Goal: Information Seeking & Learning: Learn about a topic

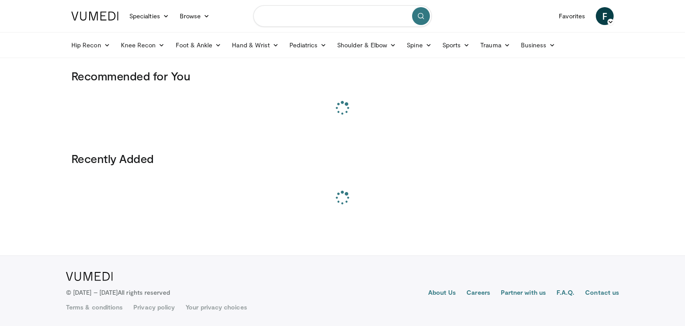
click at [336, 17] on input "Search topics, interventions" at bounding box center [342, 15] width 179 height 21
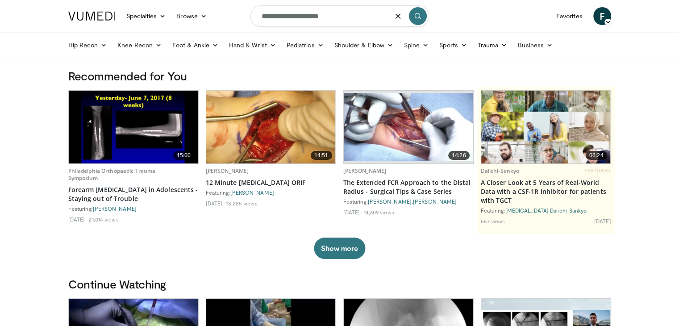
type input "**********"
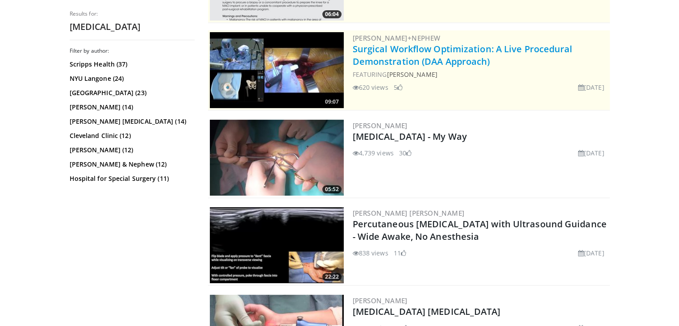
scroll to position [157, 0]
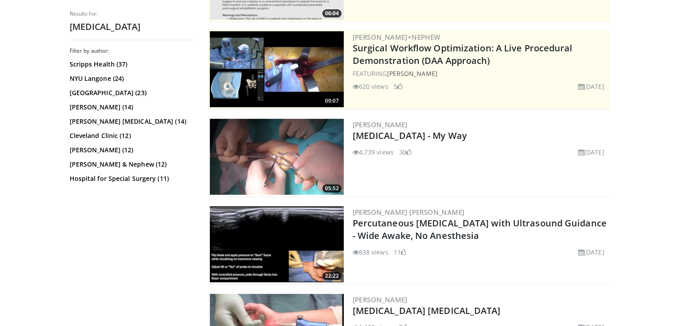
click at [300, 154] on img at bounding box center [277, 157] width 134 height 76
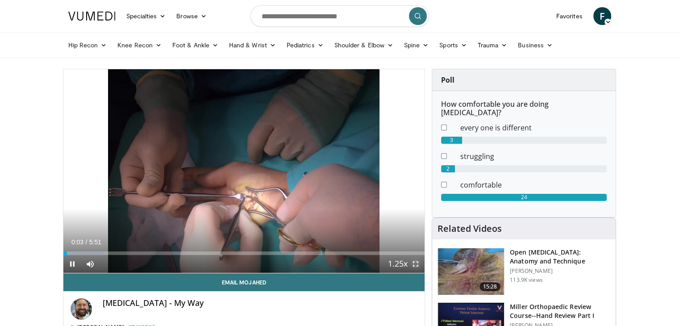
click at [419, 266] on span "Video Player" at bounding box center [416, 264] width 18 height 18
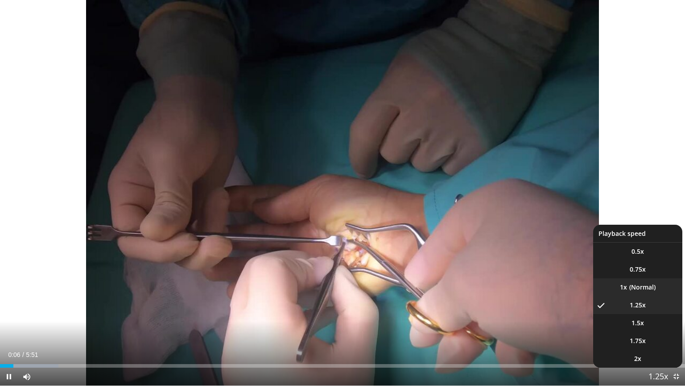
click at [644, 282] on li "1x" at bounding box center [638, 287] width 89 height 18
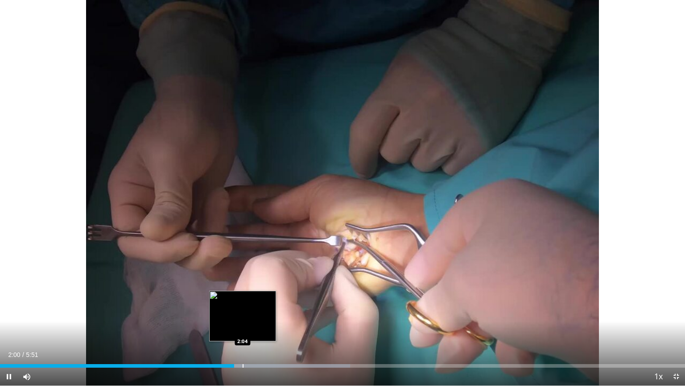
click at [243, 325] on div "Progress Bar" at bounding box center [243, 366] width 1 height 4
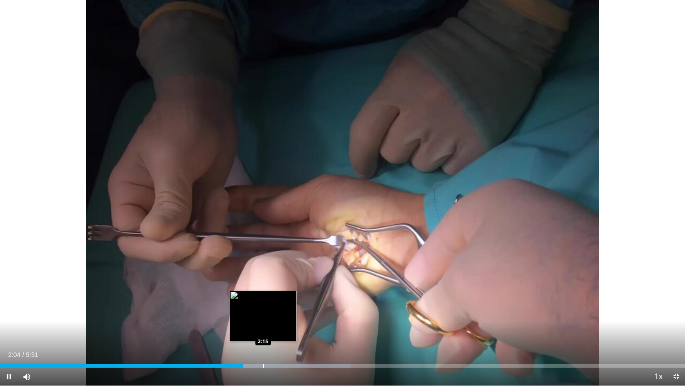
click at [263, 325] on div "Loaded : 51.18% 2:04 2:15" at bounding box center [342, 363] width 685 height 8
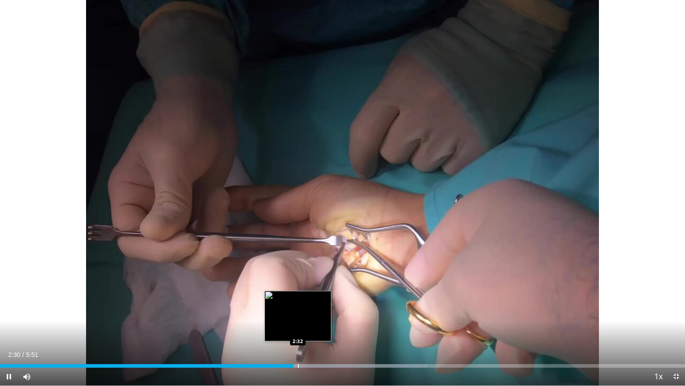
click at [298, 325] on div "Loaded : 62.43% 2:30 2:32" at bounding box center [342, 363] width 685 height 8
click at [315, 325] on div "Loaded : 62.43% 2:33 2:40" at bounding box center [342, 363] width 685 height 8
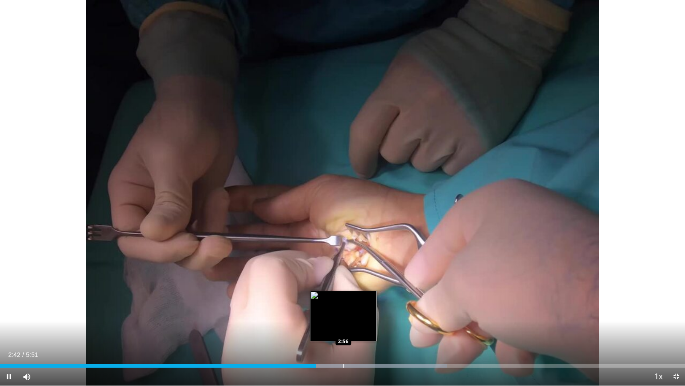
click at [344, 325] on div "Progress Bar" at bounding box center [344, 366] width 1 height 4
click at [358, 325] on div "Progress Bar" at bounding box center [358, 366] width 1 height 4
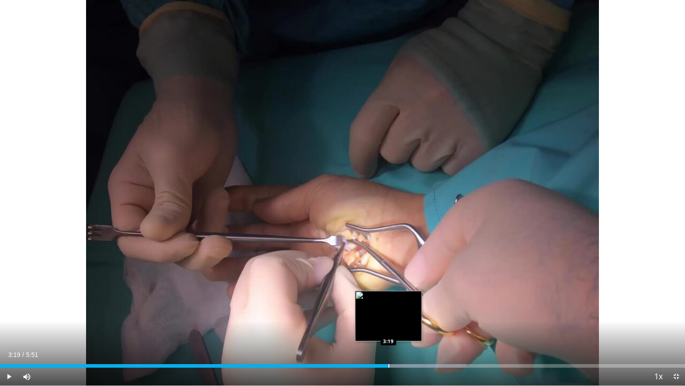
click at [389, 325] on div "Loaded : 68.11% 3:04 3:19" at bounding box center [342, 363] width 685 height 8
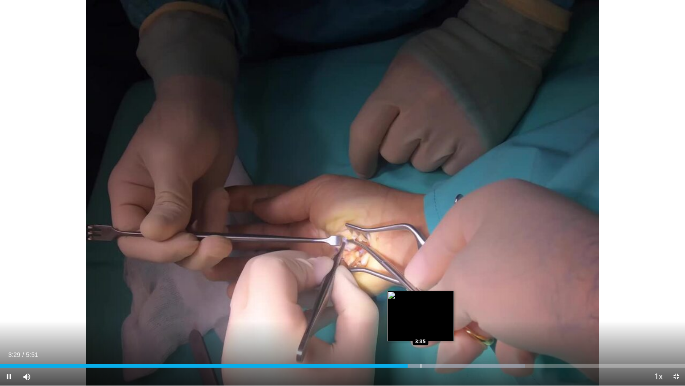
click at [421, 325] on div "Progress Bar" at bounding box center [421, 366] width 1 height 4
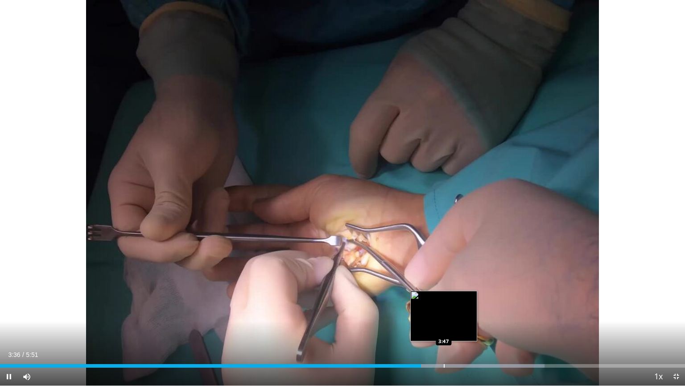
click at [445, 325] on div "Progress Bar" at bounding box center [453, 366] width 182 height 4
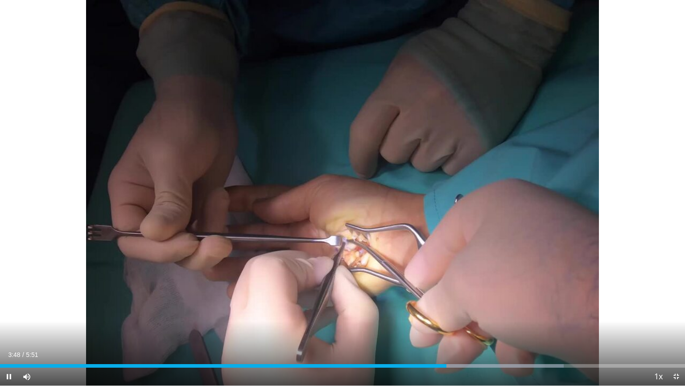
click at [478, 325] on div "Current Time 3:48 / Duration 5:51 Pause Skip Backward Skip Forward Mute Loaded …" at bounding box center [342, 376] width 685 height 18
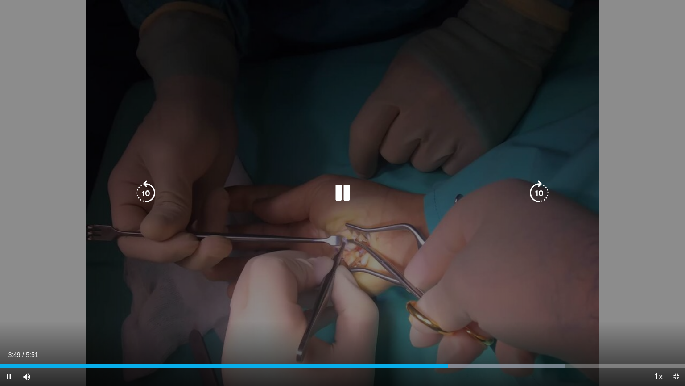
click at [490, 325] on div "Progress Bar" at bounding box center [477, 366] width 175 height 4
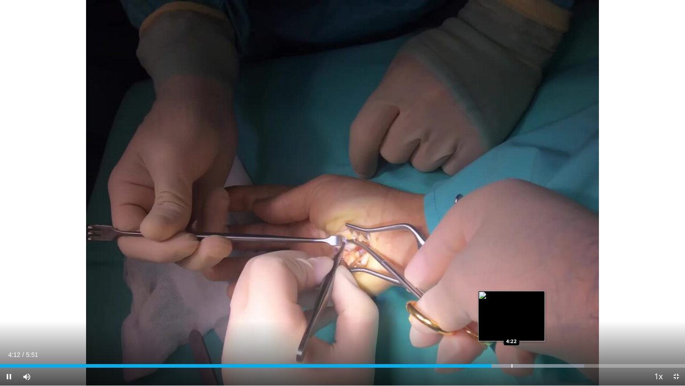
click at [513, 325] on div "Progress Bar" at bounding box center [509, 366] width 152 height 4
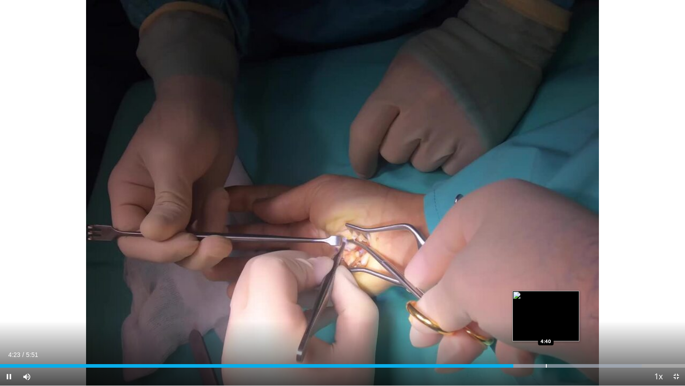
click at [546, 325] on div "Progress Bar" at bounding box center [546, 366] width 1 height 4
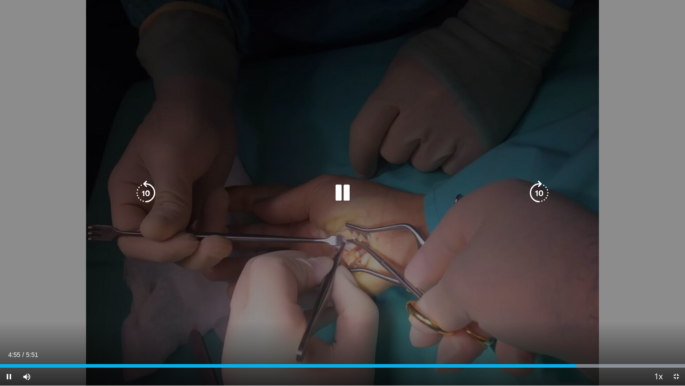
click at [580, 325] on div "10 seconds Tap to unmute" at bounding box center [342, 192] width 685 height 385
click at [588, 325] on div "10 seconds Tap to unmute" at bounding box center [342, 192] width 685 height 385
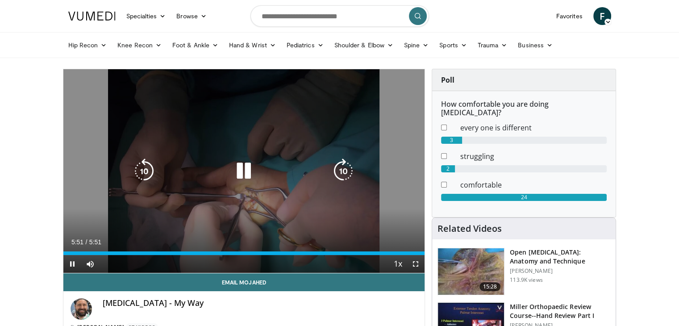
click at [235, 174] on button "Video Player" at bounding box center [244, 171] width 18 height 18
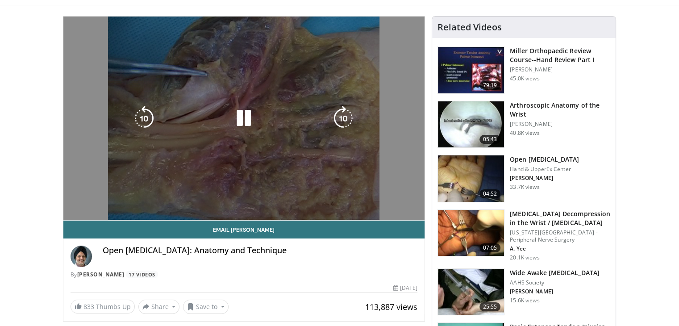
scroll to position [53, 0]
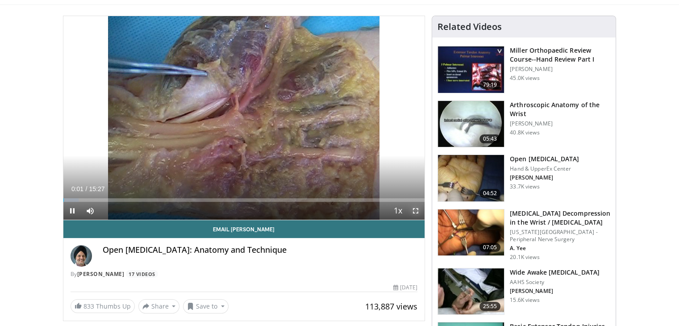
click at [414, 209] on span "Video Player" at bounding box center [416, 211] width 18 height 18
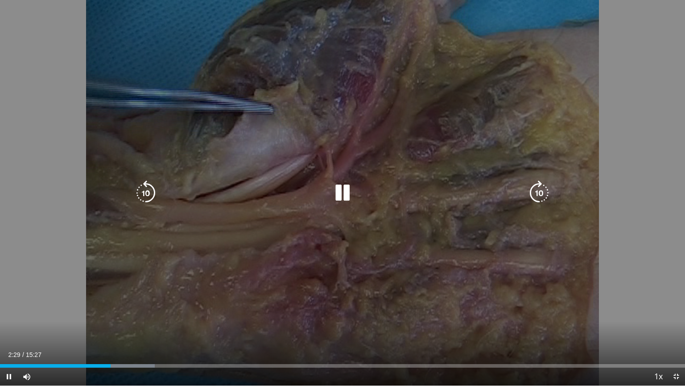
click at [326, 184] on div "Video Player" at bounding box center [342, 193] width 411 height 18
click at [333, 191] on icon "Video Player" at bounding box center [342, 192] width 25 height 25
click at [344, 194] on icon "Video Player" at bounding box center [342, 192] width 25 height 25
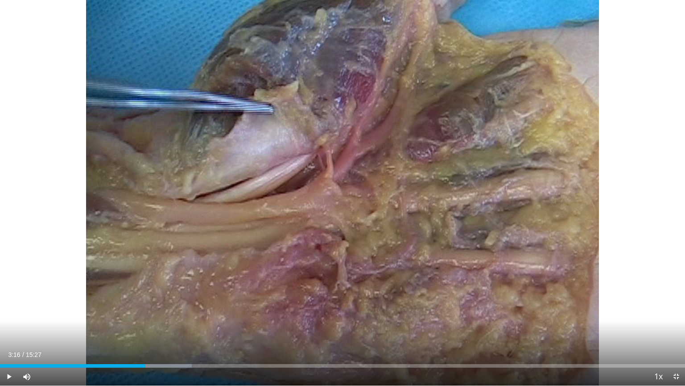
click at [344, 194] on div "20 seconds Tap to unmute" at bounding box center [342, 192] width 685 height 385
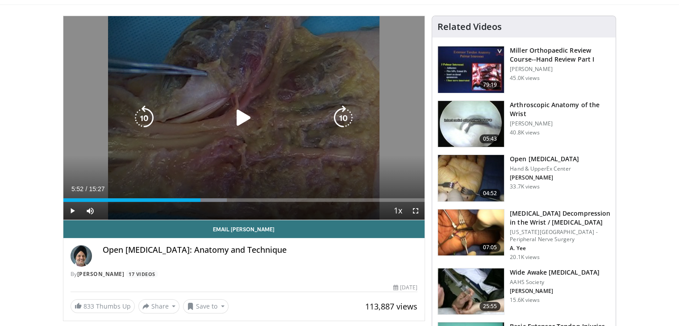
click at [314, 116] on div "Video Player" at bounding box center [243, 118] width 217 height 18
drag, startPoint x: 415, startPoint y: 211, endPoint x: 415, endPoint y: 250, distance: 38.8
click at [415, 211] on span "Video Player" at bounding box center [416, 211] width 18 height 18
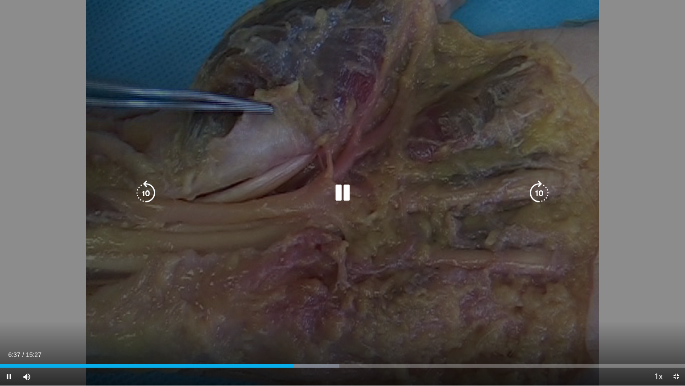
click at [339, 189] on icon "Video Player" at bounding box center [342, 192] width 25 height 25
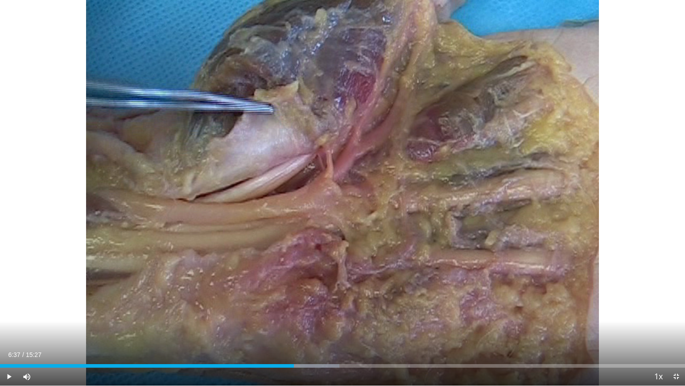
click at [339, 189] on div "20 seconds Tap to unmute" at bounding box center [342, 192] width 685 height 385
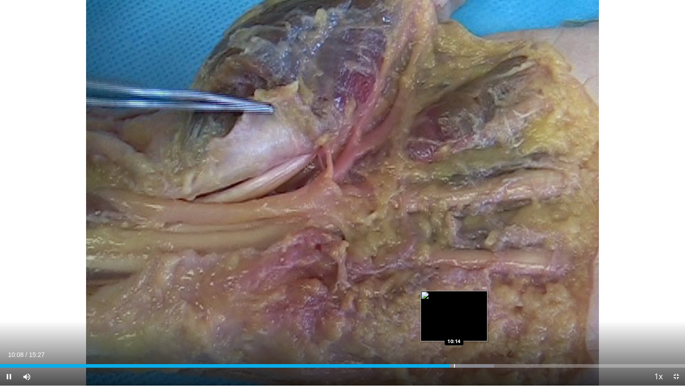
click at [454, 325] on div "Progress Bar" at bounding box center [454, 366] width 1 height 4
click at [469, 325] on div "Progress Bar" at bounding box center [467, 366] width 70 height 4
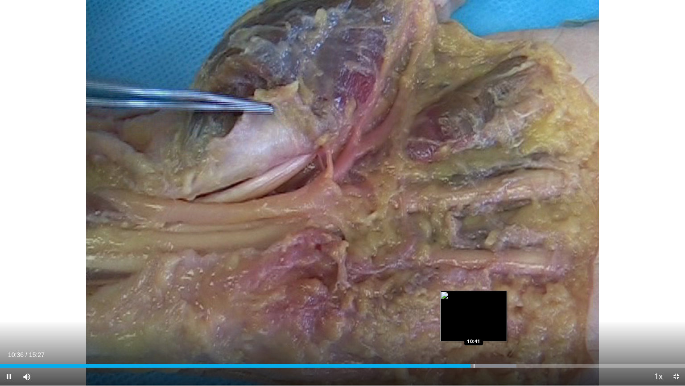
click at [474, 325] on div "Progress Bar" at bounding box center [474, 366] width 1 height 4
click at [492, 325] on div "Loaded : 76.65% 10:50 11:05" at bounding box center [342, 363] width 685 height 8
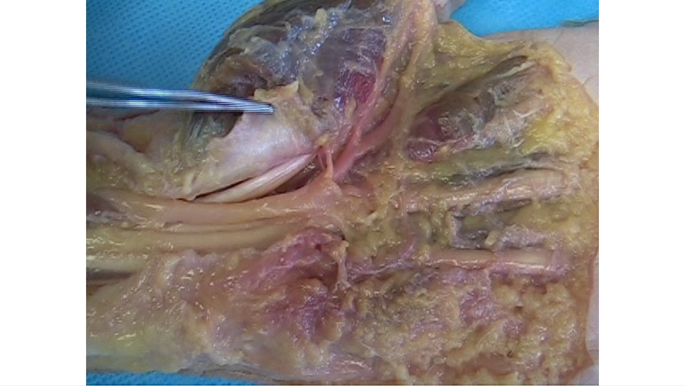
click at [504, 325] on div "20 seconds Tap to unmute" at bounding box center [342, 192] width 685 height 385
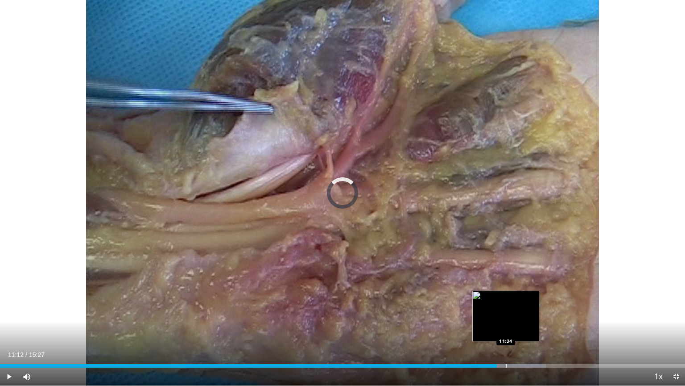
click at [506, 325] on div "Progress Bar" at bounding box center [506, 366] width 1 height 4
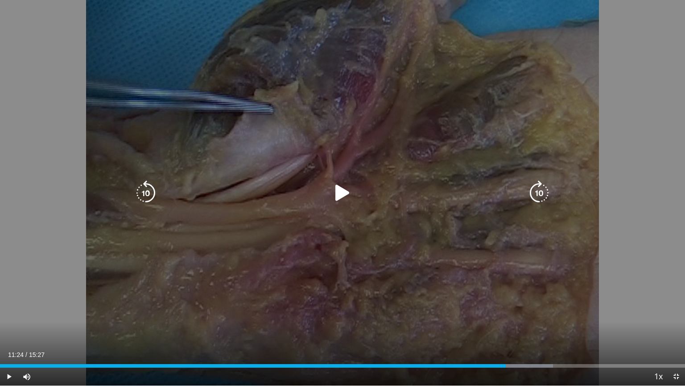
click at [531, 321] on div "20 seconds Tap to unmute" at bounding box center [342, 192] width 685 height 385
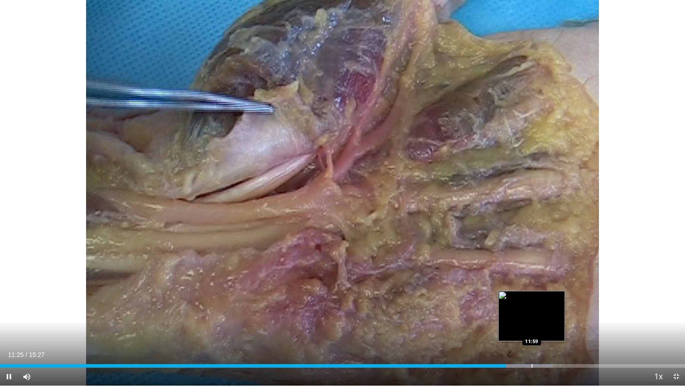
click at [532, 325] on div "Loaded : 80.75% 11:25 11:59" at bounding box center [342, 363] width 685 height 8
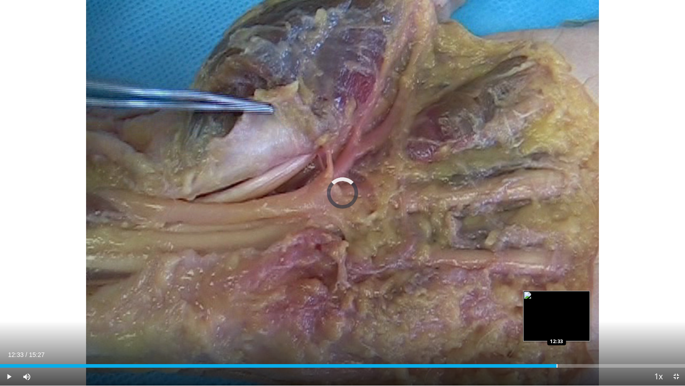
click at [557, 325] on div "Loaded : 80.75% 12:33 12:33" at bounding box center [342, 363] width 685 height 8
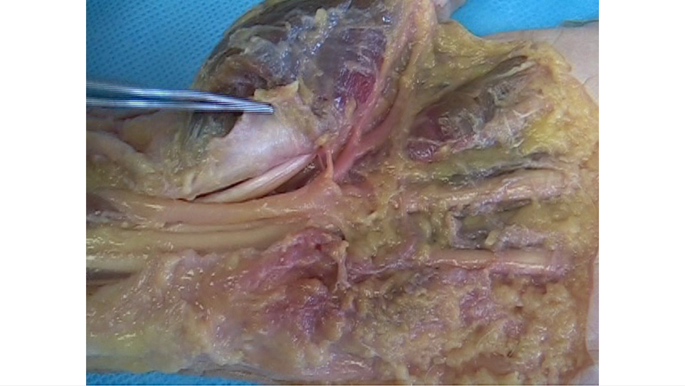
click at [557, 325] on div "20 seconds Tap to unmute" at bounding box center [342, 192] width 685 height 385
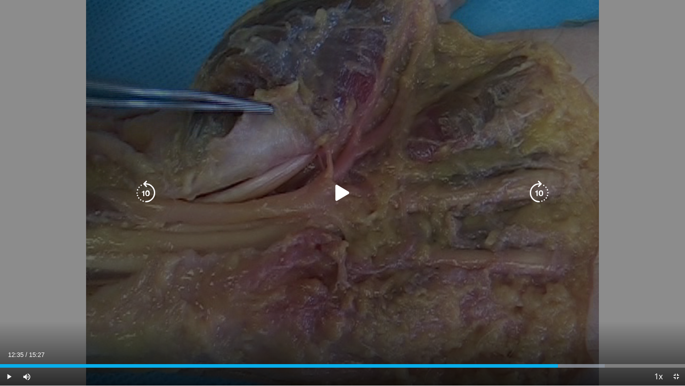
click at [575, 318] on div "20 seconds Tap to unmute" at bounding box center [342, 192] width 685 height 385
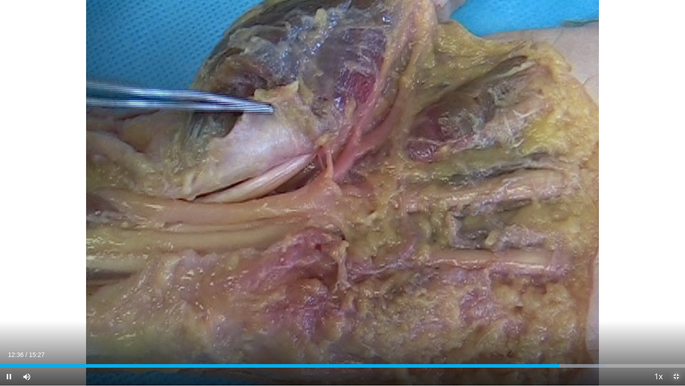
click at [675, 325] on span "Video Player" at bounding box center [677, 376] width 18 height 18
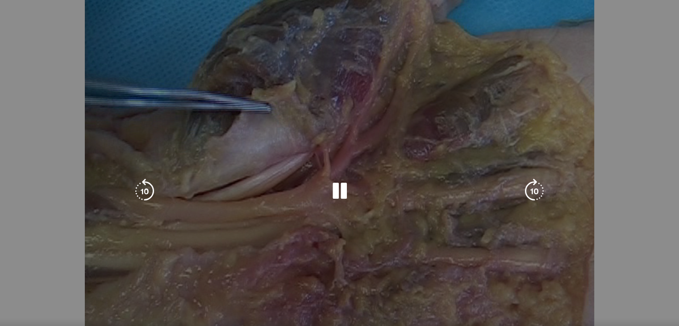
scroll to position [0, 0]
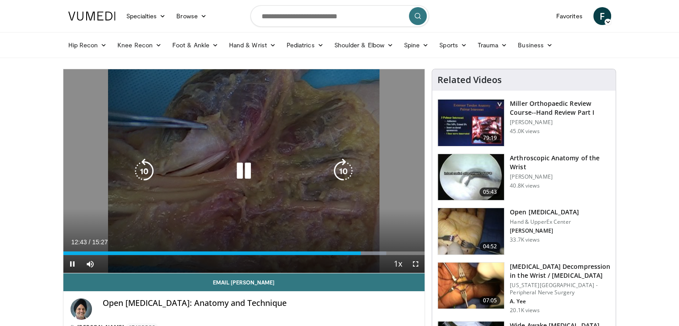
click at [246, 166] on icon "Video Player" at bounding box center [243, 170] width 25 height 25
